Goal: Task Accomplishment & Management: Use online tool/utility

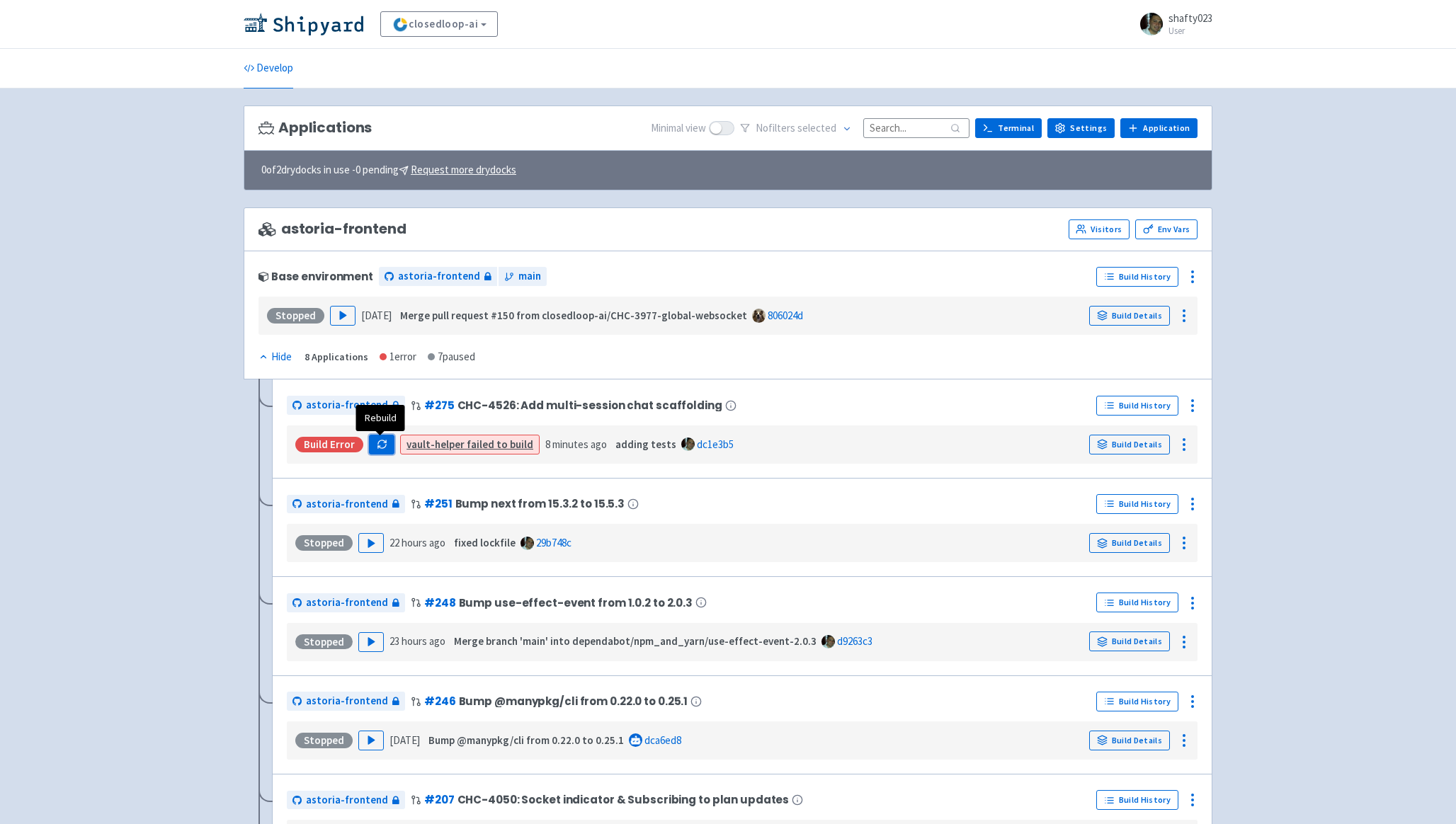
click at [381, 443] on icon "button" at bounding box center [382, 444] width 10 height 10
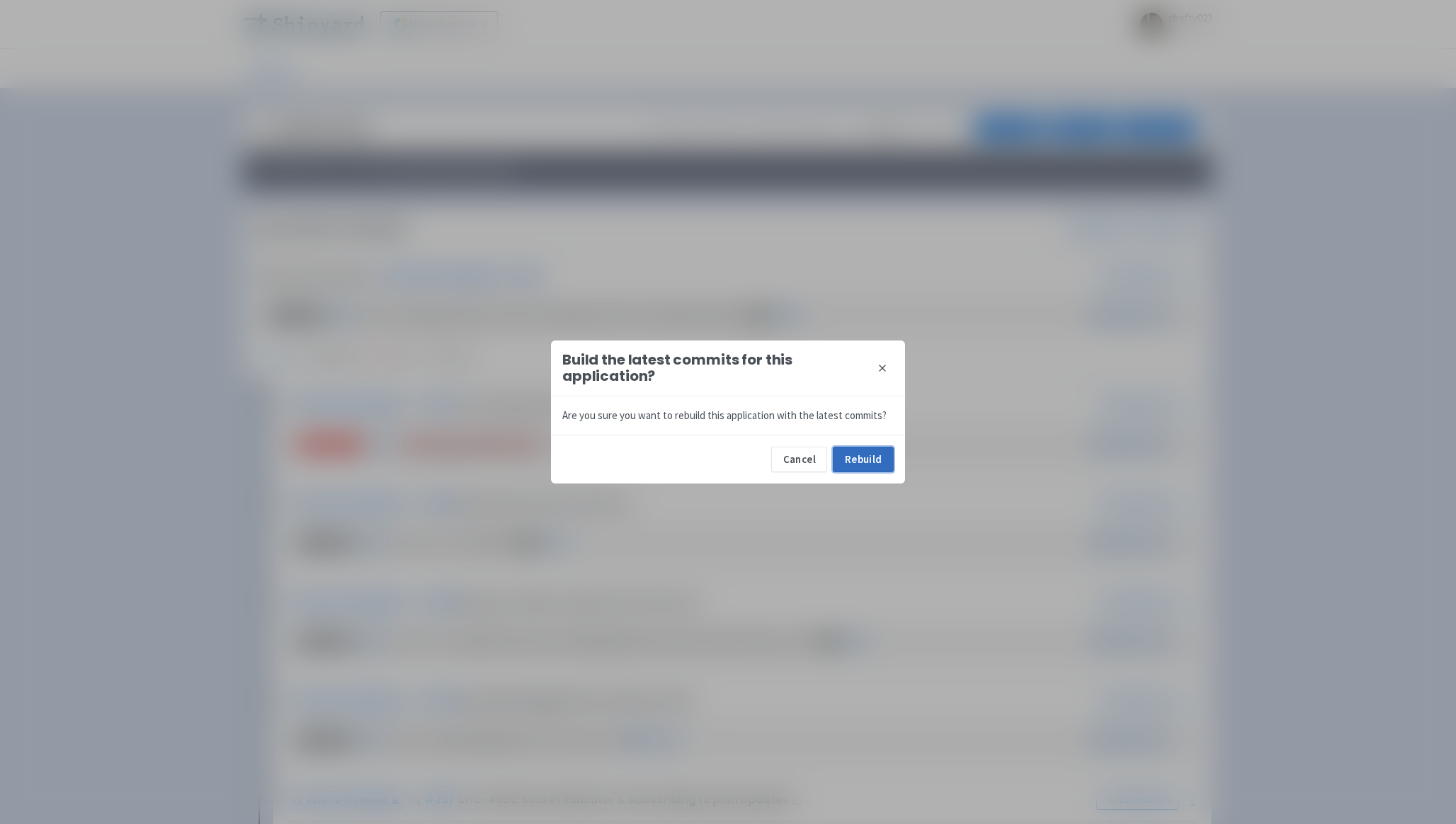
click at [858, 459] on button "Rebuild" at bounding box center [864, 459] width 61 height 26
